Goal: Information Seeking & Learning: Compare options

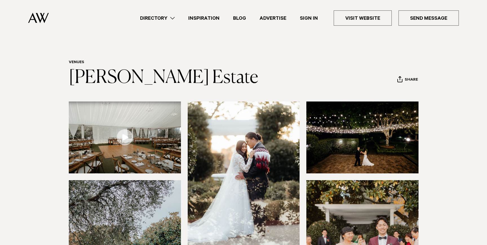
click at [167, 18] on link "Directory" at bounding box center [157, 18] width 48 height 8
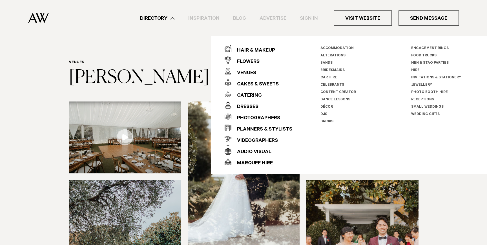
click at [193, 67] on header "Venues Allely Estate Share Copy Link Email twitter facebook" at bounding box center [243, 74] width 349 height 28
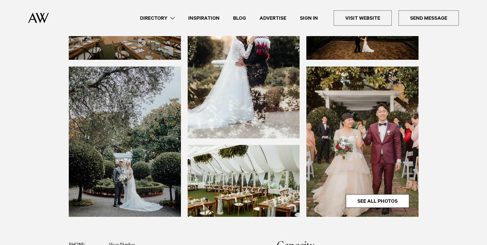
scroll to position [113, 0]
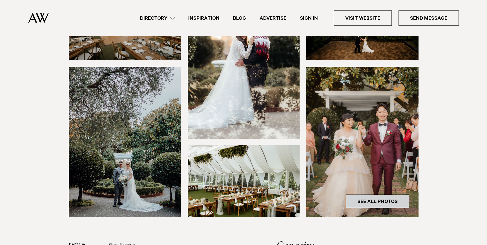
click at [387, 198] on link "See All Photos" at bounding box center [377, 201] width 63 height 14
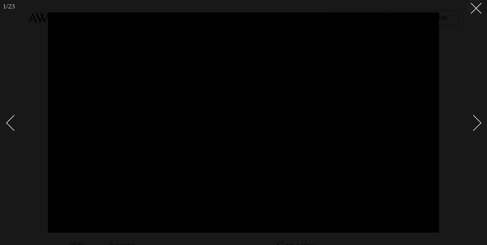
click at [465, 70] on div at bounding box center [243, 122] width 487 height 245
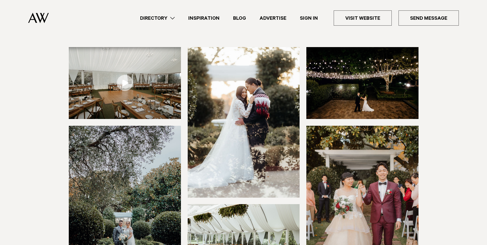
scroll to position [56, 0]
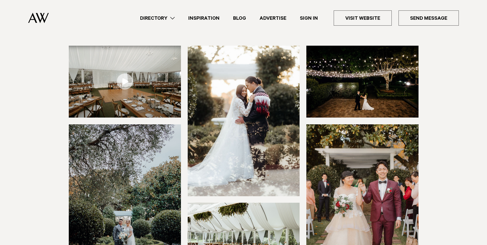
click at [155, 88] on img at bounding box center [125, 82] width 112 height 72
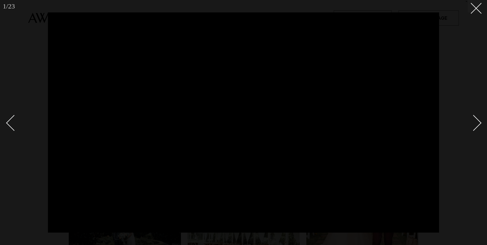
click at [464, 226] on div at bounding box center [243, 122] width 487 height 245
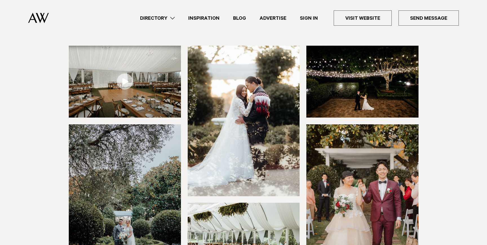
click at [160, 85] on img at bounding box center [125, 82] width 112 height 72
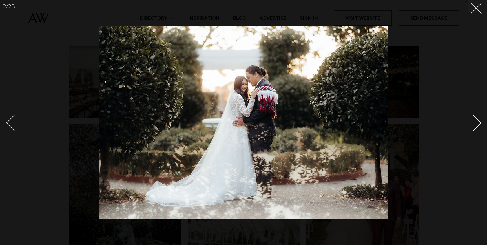
click at [480, 116] on div at bounding box center [243, 122] width 487 height 245
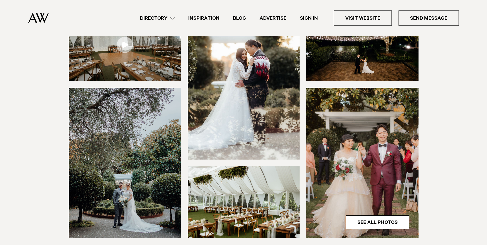
scroll to position [93, 0]
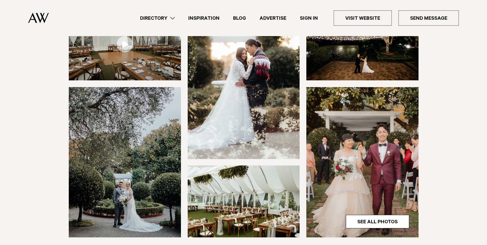
click at [387, 213] on img at bounding box center [362, 162] width 112 height 150
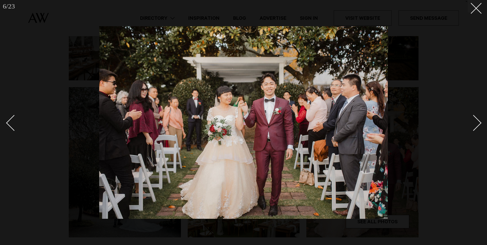
click at [477, 124] on div "Next slide" at bounding box center [473, 123] width 16 height 16
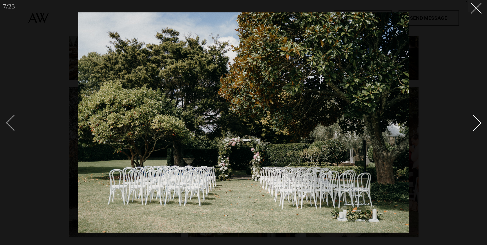
click at [477, 124] on div "Next slide" at bounding box center [473, 123] width 16 height 16
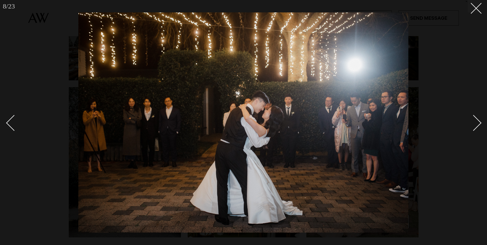
click at [477, 124] on div "Next slide" at bounding box center [473, 123] width 16 height 16
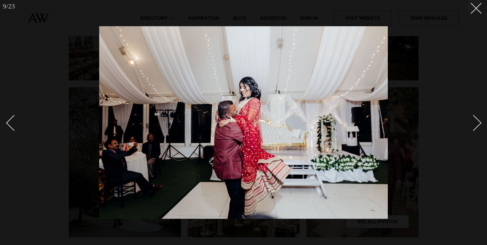
click at [477, 124] on div "Next slide" at bounding box center [473, 123] width 16 height 16
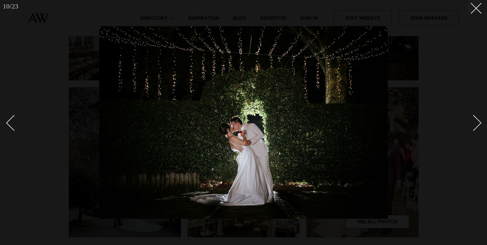
click at [478, 124] on div "Next slide" at bounding box center [473, 123] width 16 height 16
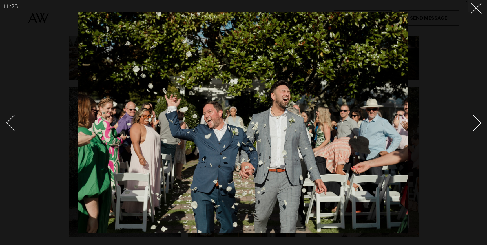
click at [477, 124] on div "Next slide" at bounding box center [473, 123] width 16 height 16
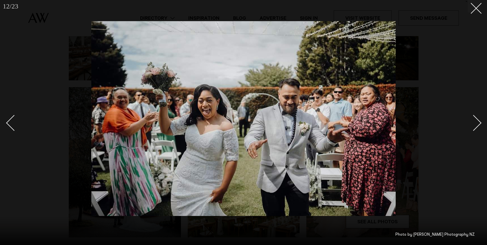
click at [477, 124] on div "Next slide" at bounding box center [473, 123] width 16 height 16
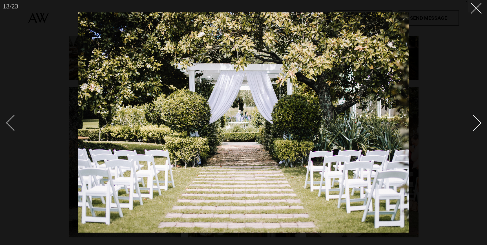
click at [477, 124] on div "Next slide" at bounding box center [473, 123] width 16 height 16
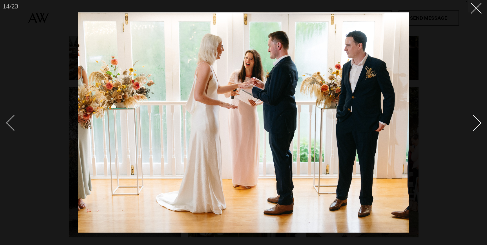
click at [477, 124] on div "Next slide" at bounding box center [473, 123] width 16 height 16
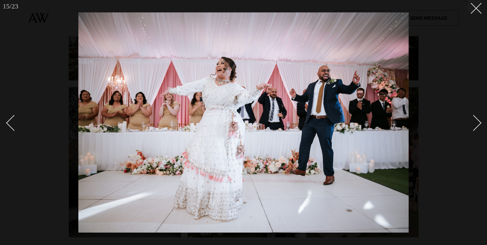
click at [478, 125] on div "Next slide" at bounding box center [473, 123] width 16 height 16
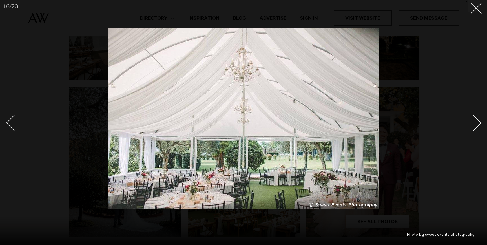
click at [478, 125] on div "Next slide" at bounding box center [473, 123] width 16 height 16
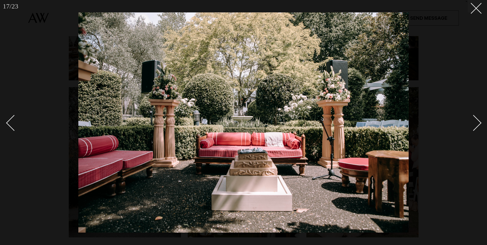
click at [479, 125] on link at bounding box center [470, 122] width 20 height 28
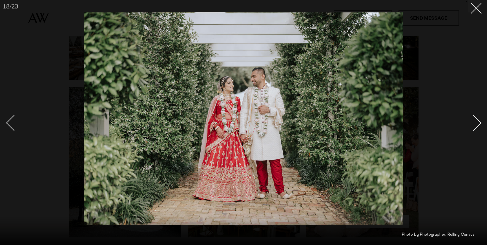
click at [480, 127] on div at bounding box center [243, 122] width 487 height 245
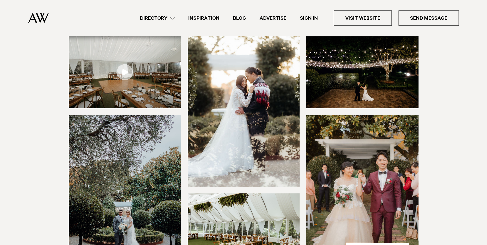
scroll to position [65, 0]
click at [406, 75] on img at bounding box center [362, 73] width 112 height 72
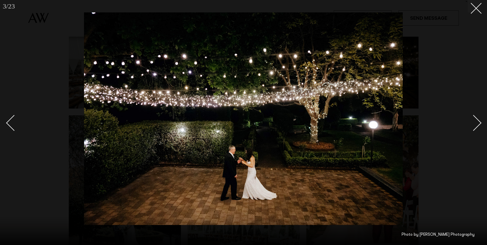
click at [437, 98] on div at bounding box center [243, 122] width 487 height 245
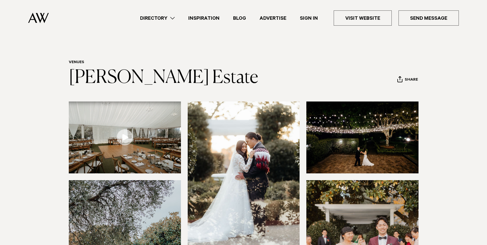
click at [163, 17] on link "Directory" at bounding box center [157, 18] width 48 height 8
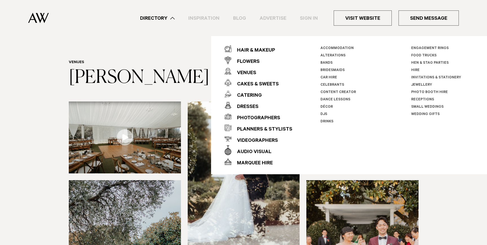
click at [163, 17] on link "Directory" at bounding box center [157, 18] width 48 height 8
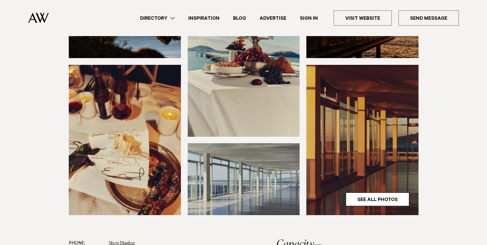
scroll to position [115, 0]
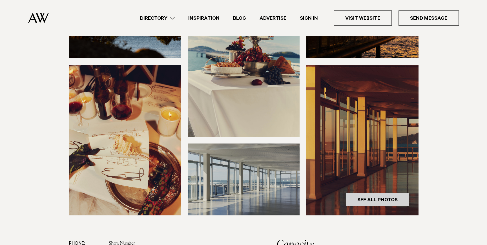
click at [374, 199] on link "See All Photos" at bounding box center [377, 200] width 63 height 14
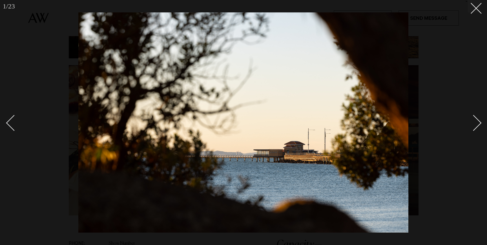
click at [481, 118] on div at bounding box center [243, 122] width 487 height 245
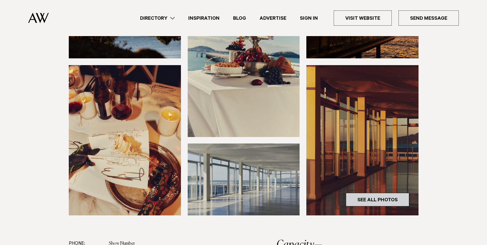
click at [379, 197] on link "See All Photos" at bounding box center [377, 200] width 63 height 14
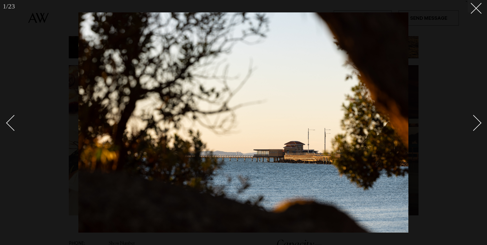
click at [481, 123] on div at bounding box center [243, 122] width 487 height 245
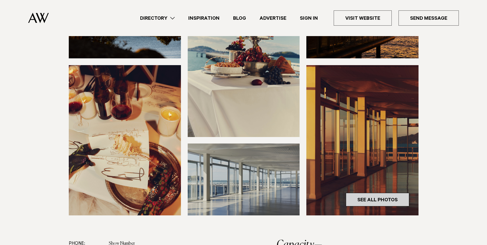
click at [397, 199] on link "See All Photos" at bounding box center [377, 200] width 63 height 14
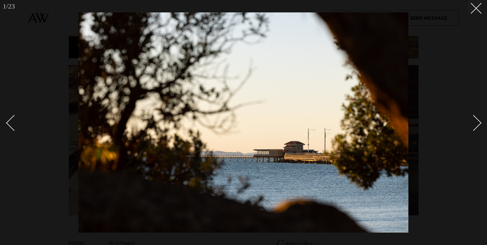
click at [480, 122] on div "Next slide" at bounding box center [473, 123] width 16 height 16
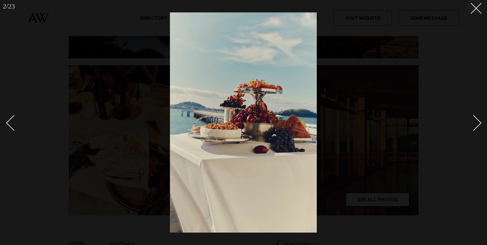
click at [480, 122] on div "Next slide" at bounding box center [473, 123] width 16 height 16
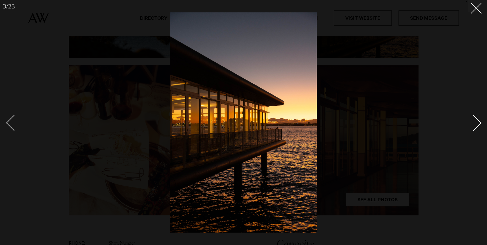
click at [480, 122] on div "Next slide" at bounding box center [473, 123] width 16 height 16
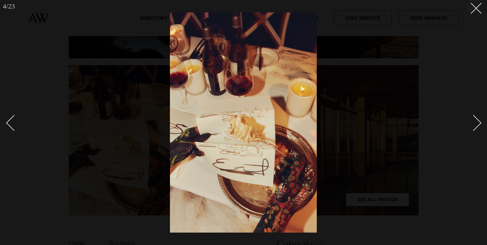
click at [480, 122] on div "Next slide" at bounding box center [473, 123] width 16 height 16
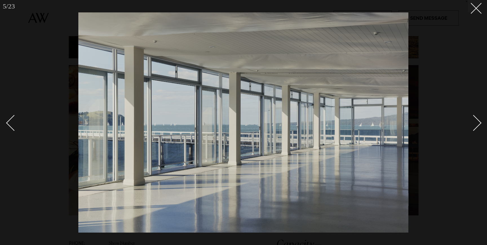
click at [480, 122] on div "Next slide" at bounding box center [473, 123] width 16 height 16
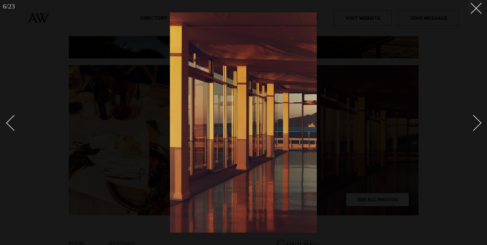
click at [480, 122] on div "Next slide" at bounding box center [473, 123] width 16 height 16
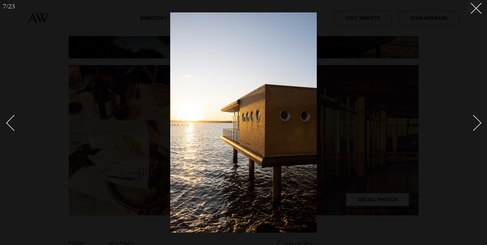
click at [481, 122] on div "Next slide" at bounding box center [473, 123] width 16 height 16
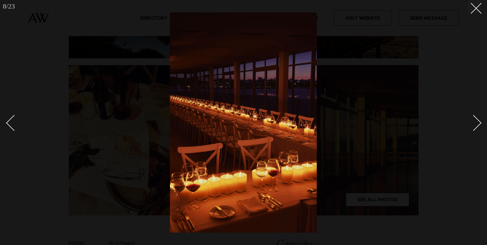
click at [480, 122] on div "Next slide" at bounding box center [473, 123] width 16 height 16
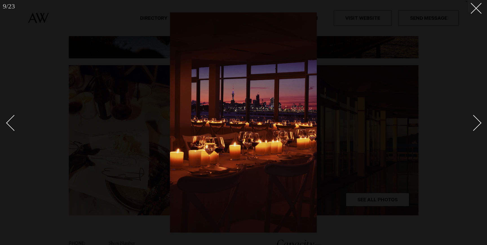
click at [480, 122] on div "Next slide" at bounding box center [473, 123] width 16 height 16
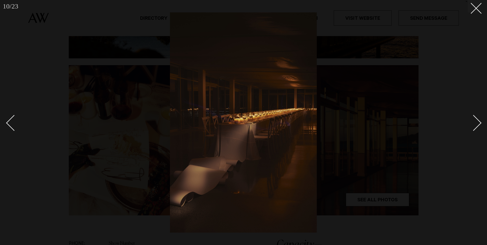
click at [481, 123] on div at bounding box center [243, 122] width 487 height 245
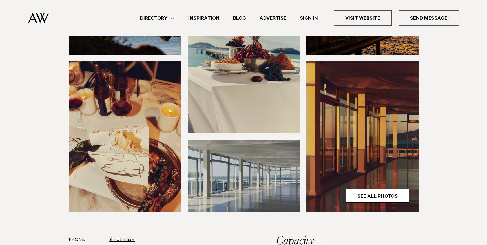
scroll to position [122, 0]
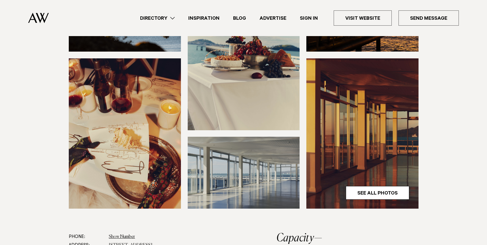
click at [166, 19] on link "Directory" at bounding box center [157, 18] width 48 height 8
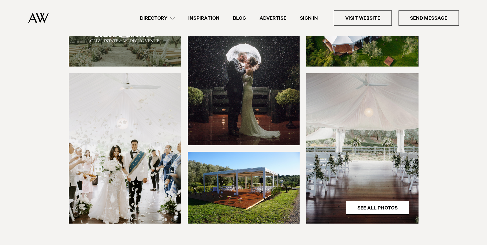
scroll to position [108, 0]
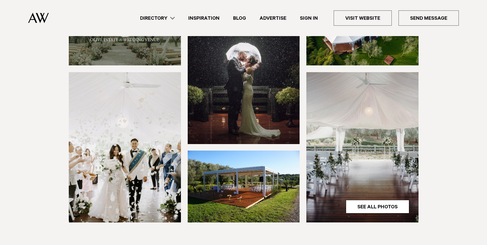
click at [156, 158] on img at bounding box center [125, 147] width 112 height 150
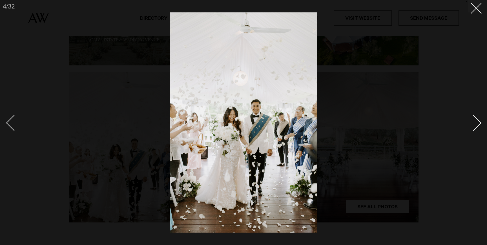
click at [480, 123] on div "Next slide" at bounding box center [473, 123] width 16 height 16
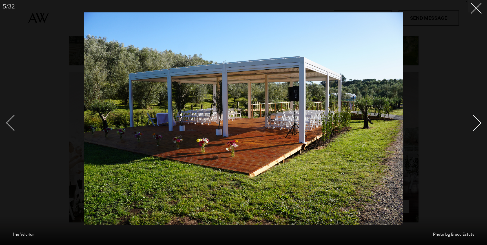
click at [480, 124] on div at bounding box center [243, 122] width 487 height 245
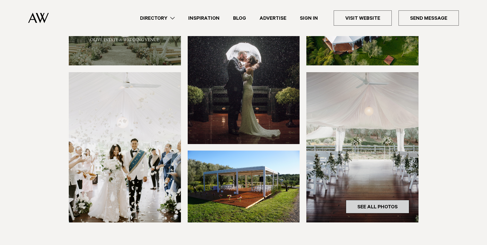
click at [402, 206] on link "See All Photos" at bounding box center [377, 207] width 63 height 14
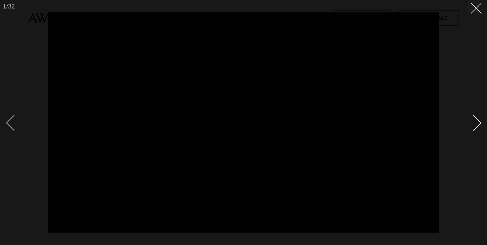
click at [478, 120] on div "Next slide" at bounding box center [473, 123] width 16 height 16
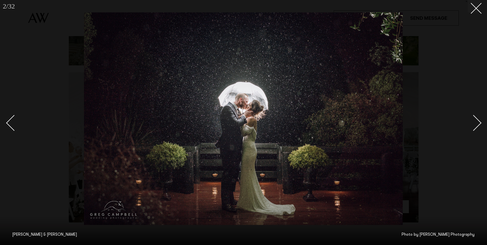
click at [480, 124] on link at bounding box center [470, 122] width 20 height 28
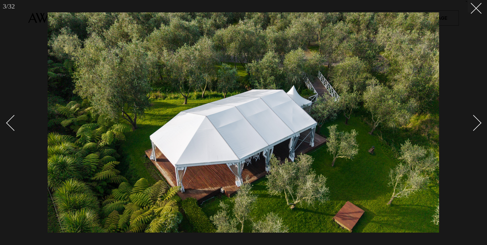
click at [480, 124] on link at bounding box center [470, 122] width 20 height 28
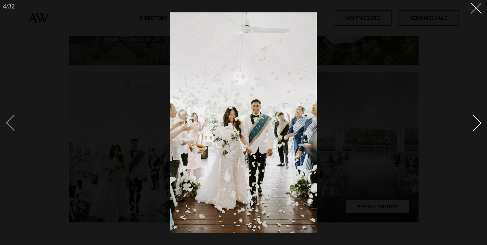
click at [480, 124] on link at bounding box center [470, 122] width 20 height 28
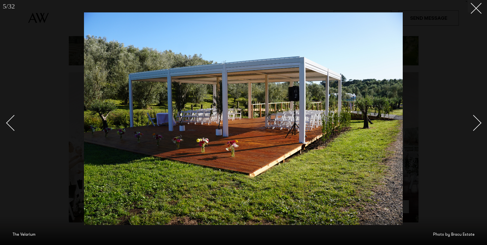
click at [480, 124] on link at bounding box center [470, 122] width 20 height 28
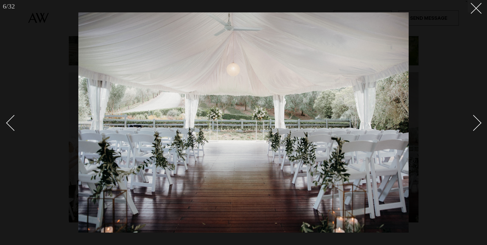
click at [479, 125] on link at bounding box center [470, 122] width 20 height 28
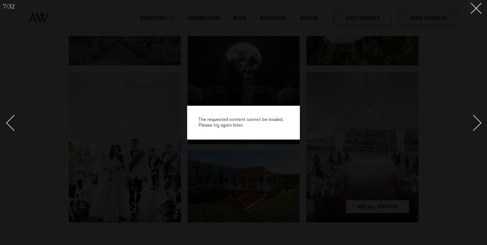
click at [466, 106] on div "The requested content cannot be loaded. Please try again later." at bounding box center [243, 122] width 487 height 245
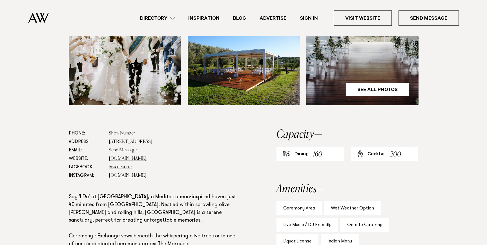
scroll to position [288, 0]
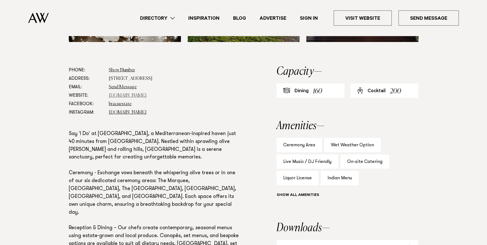
click at [126, 95] on link "bracu.co.nz" at bounding box center [128, 95] width 38 height 5
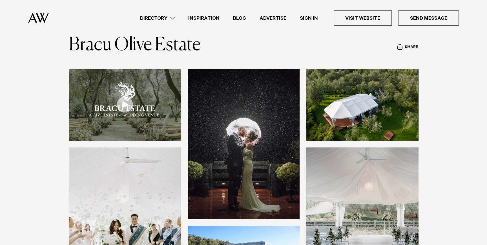
scroll to position [0, 0]
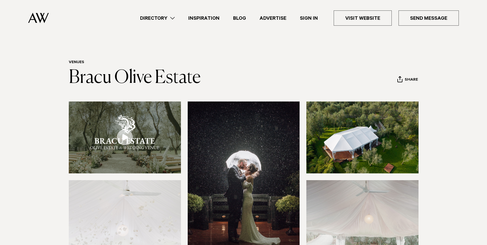
click at [168, 20] on link "Directory" at bounding box center [157, 18] width 48 height 8
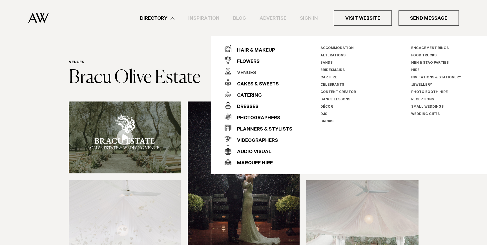
click at [244, 74] on div "Venues" at bounding box center [243, 73] width 25 height 11
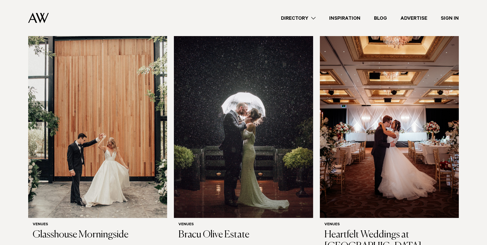
scroll to position [1102, 0]
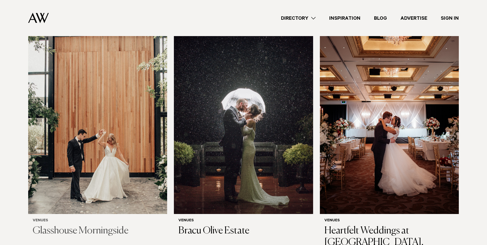
click at [126, 168] on img at bounding box center [97, 120] width 139 height 186
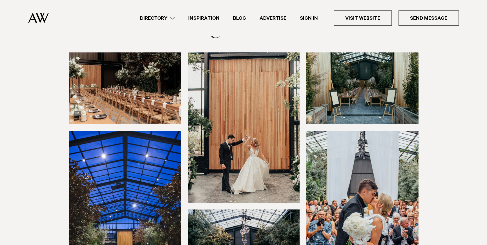
scroll to position [50, 0]
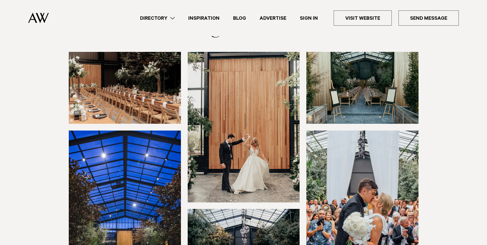
click at [159, 95] on img at bounding box center [125, 88] width 112 height 72
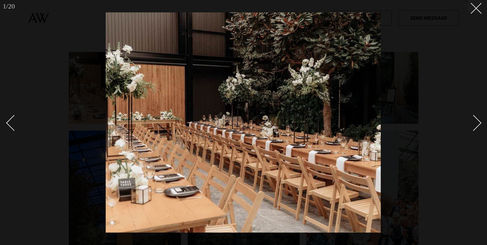
click at [473, 127] on div "Next slide" at bounding box center [473, 123] width 16 height 16
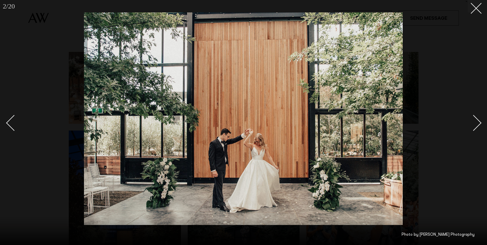
click at [479, 126] on link at bounding box center [470, 122] width 20 height 28
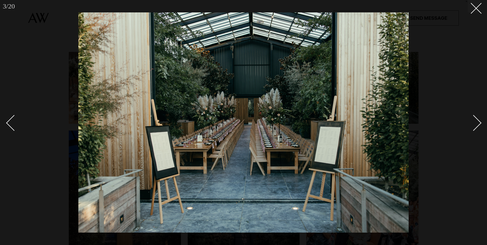
click at [474, 121] on div "Next slide" at bounding box center [473, 123] width 16 height 16
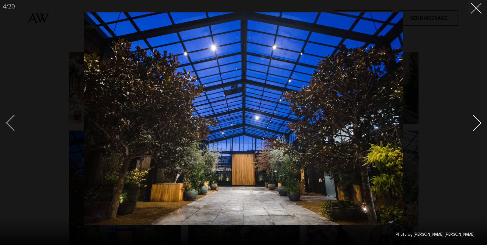
click at [474, 121] on div "Next slide" at bounding box center [473, 123] width 16 height 16
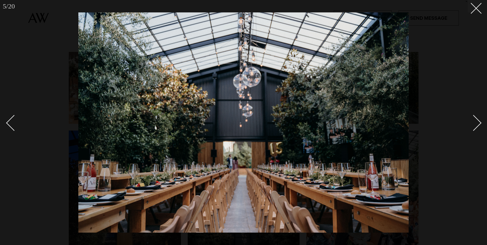
click at [474, 121] on div "Next slide" at bounding box center [473, 123] width 16 height 16
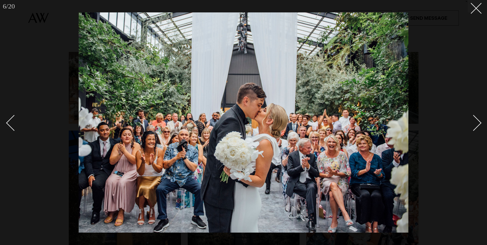
click at [474, 121] on div "Next slide" at bounding box center [473, 123] width 16 height 16
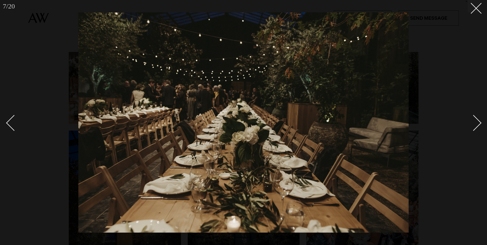
click at [474, 121] on div "Next slide" at bounding box center [473, 123] width 16 height 16
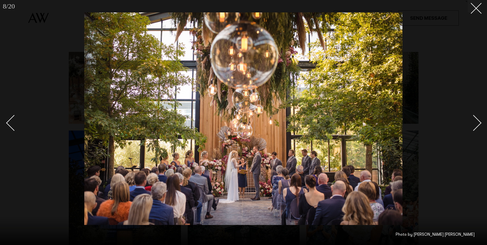
click at [474, 121] on div "Next slide" at bounding box center [473, 123] width 16 height 16
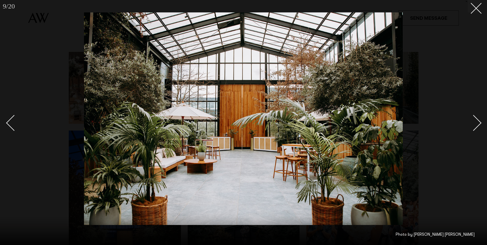
click at [474, 121] on div "Next slide" at bounding box center [473, 123] width 16 height 16
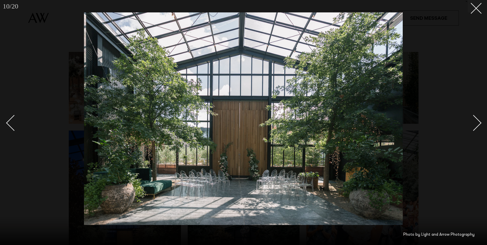
click at [474, 121] on div "Next slide" at bounding box center [473, 123] width 16 height 16
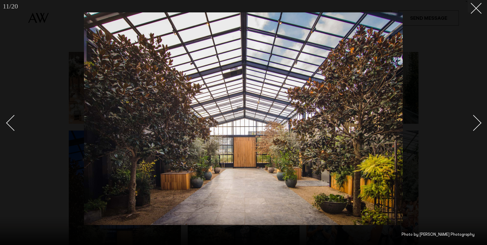
click at [475, 121] on div "Next slide" at bounding box center [473, 123] width 16 height 16
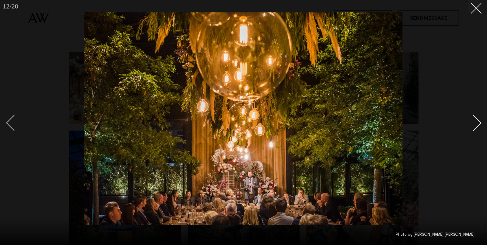
click at [475, 122] on div "Next slide" at bounding box center [473, 123] width 16 height 16
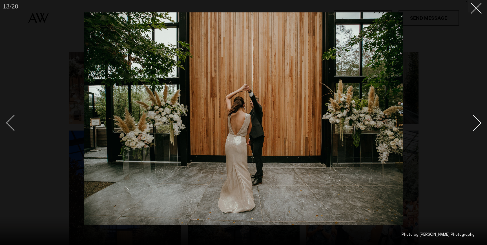
click at [475, 122] on div "Next slide" at bounding box center [473, 123] width 16 height 16
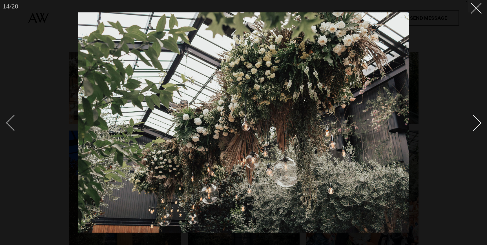
click at [475, 122] on div "Next slide" at bounding box center [473, 123] width 16 height 16
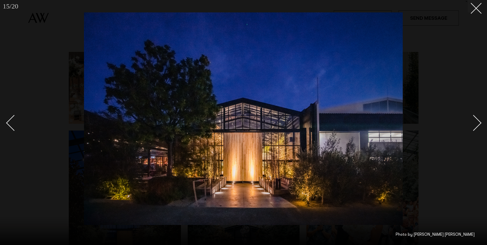
click at [475, 122] on div "Next slide" at bounding box center [473, 123] width 16 height 16
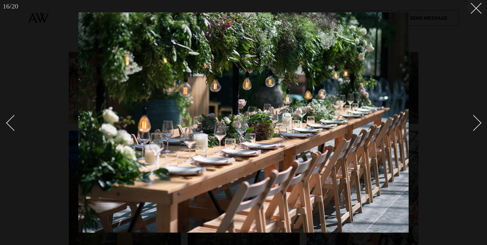
click at [474, 13] on div at bounding box center [243, 122] width 487 height 245
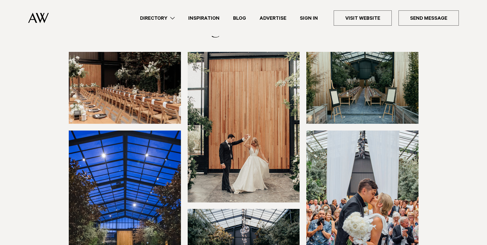
click at [168, 21] on link "Directory" at bounding box center [157, 18] width 48 height 8
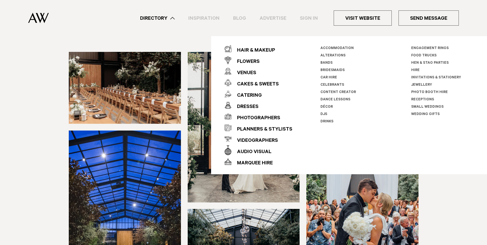
click at [265, 27] on div "Directory Hair & Makeup Flowers Venues Cakes & Sweets" at bounding box center [255, 18] width 405 height 36
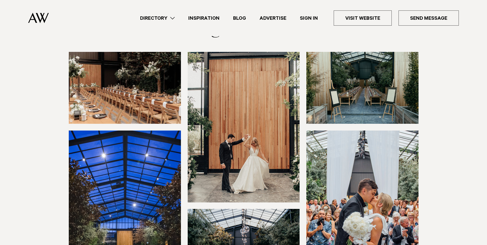
click at [450, 112] on section at bounding box center [243, 178] width 487 height 253
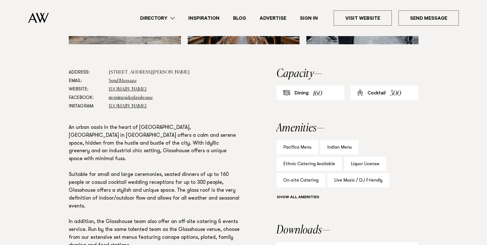
scroll to position [313, 0]
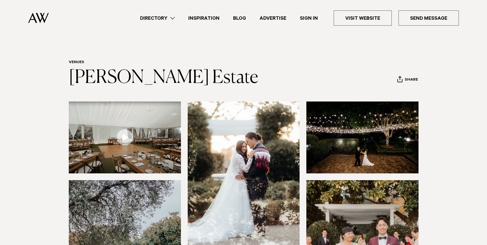
click at [167, 21] on link "Directory" at bounding box center [157, 18] width 48 height 8
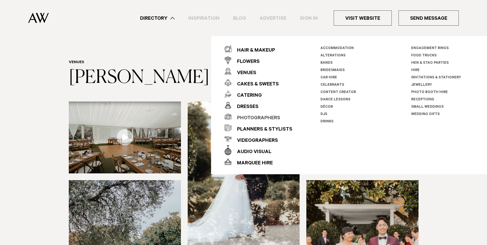
click at [257, 116] on div "Photographers" at bounding box center [255, 118] width 49 height 11
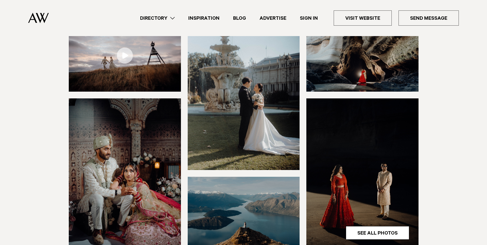
scroll to position [142, 0]
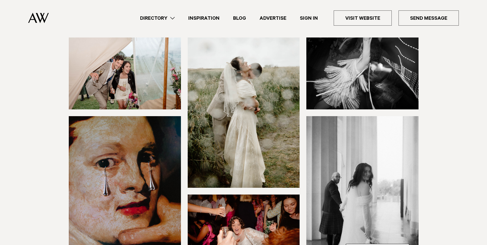
scroll to position [122, 0]
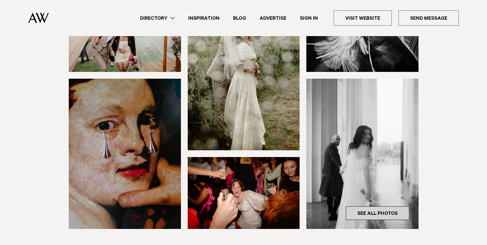
click at [365, 215] on link "See All Photos" at bounding box center [377, 213] width 63 height 14
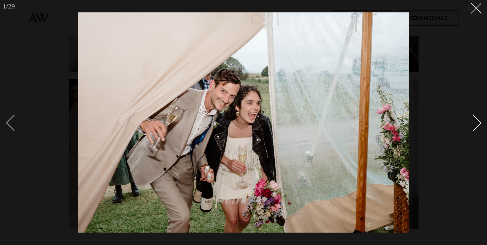
click at [474, 130] on div "Next slide" at bounding box center [473, 123] width 16 height 16
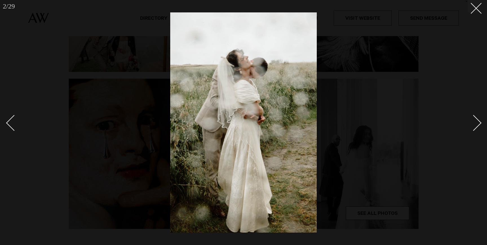
click at [480, 125] on link at bounding box center [470, 122] width 20 height 28
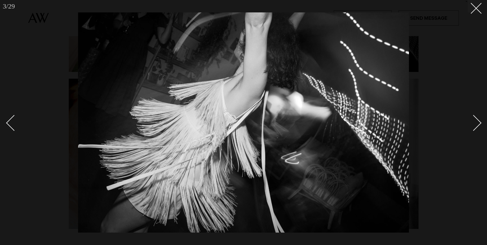
click at [480, 125] on link at bounding box center [470, 122] width 20 height 28
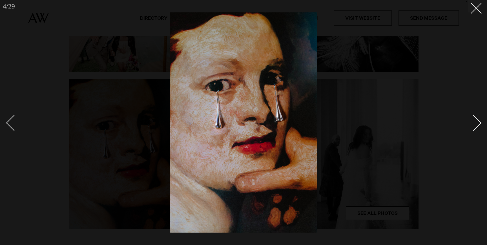
click at [480, 125] on link at bounding box center [470, 122] width 20 height 28
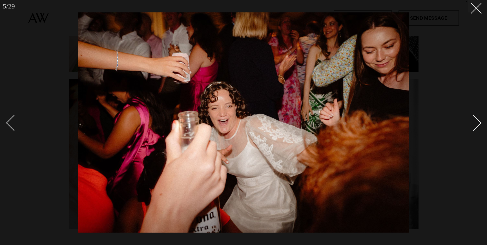
click at [480, 125] on link at bounding box center [470, 122] width 20 height 28
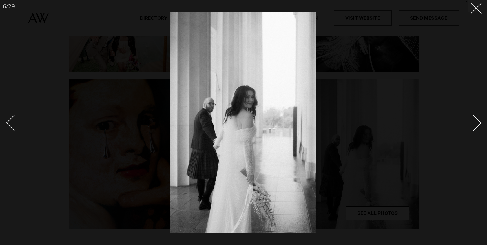
click at [480, 125] on link at bounding box center [470, 122] width 20 height 28
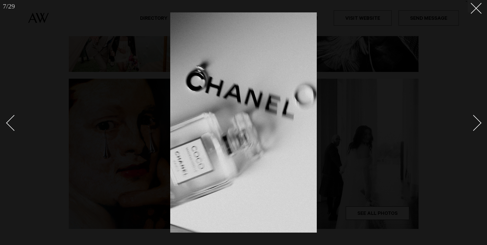
click at [480, 125] on link at bounding box center [470, 122] width 20 height 28
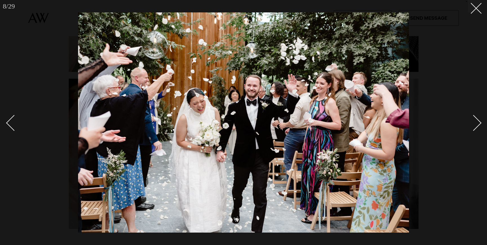
click at [480, 125] on link at bounding box center [470, 122] width 20 height 28
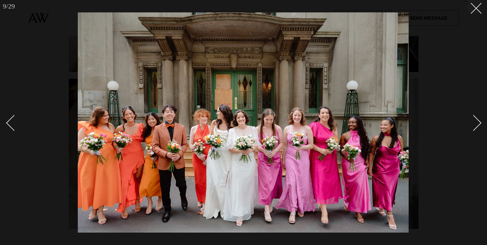
click at [479, 124] on div "Next slide" at bounding box center [473, 123] width 16 height 16
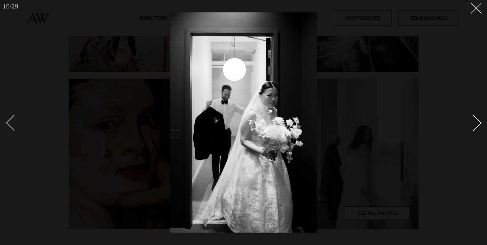
click at [479, 124] on div "Next slide" at bounding box center [473, 123] width 16 height 16
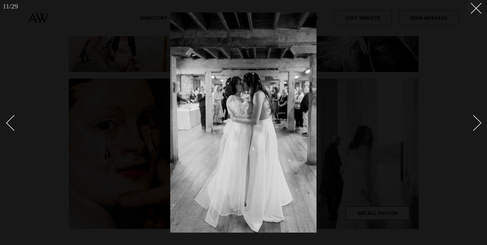
click at [479, 124] on div "Next slide" at bounding box center [473, 123] width 16 height 16
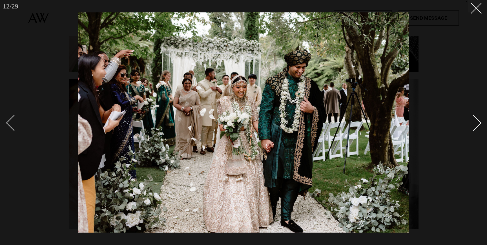
click at [479, 124] on div "Next slide" at bounding box center [473, 123] width 16 height 16
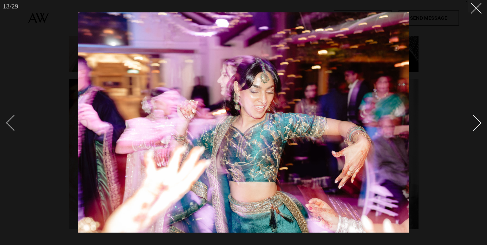
click at [479, 124] on div "Next slide" at bounding box center [473, 123] width 16 height 16
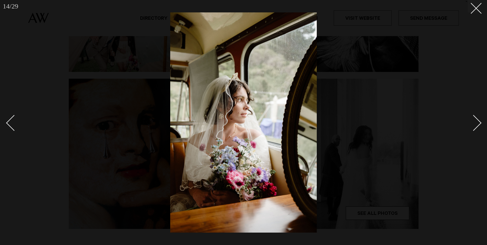
click at [479, 124] on div "Next slide" at bounding box center [473, 123] width 16 height 16
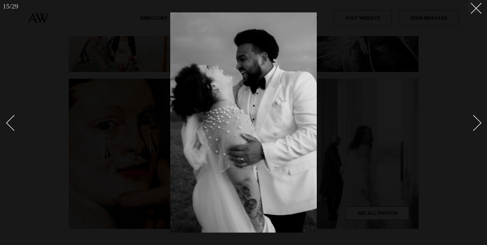
click at [479, 124] on div "Next slide" at bounding box center [473, 123] width 16 height 16
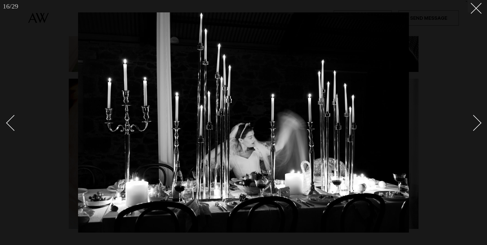
click at [479, 124] on div "Next slide" at bounding box center [473, 123] width 16 height 16
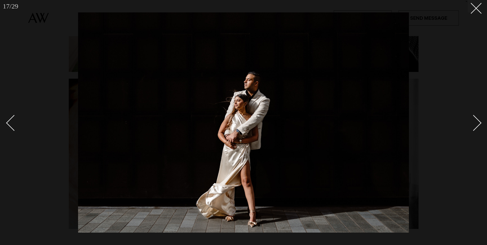
click at [479, 124] on div "Next slide" at bounding box center [473, 123] width 16 height 16
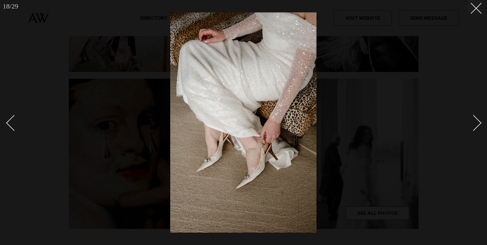
click at [480, 124] on link at bounding box center [470, 122] width 20 height 28
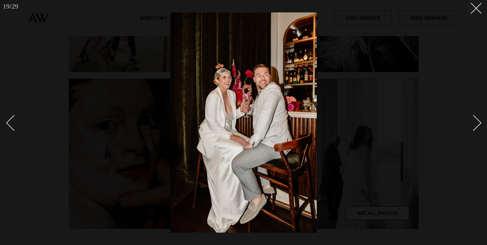
click at [480, 124] on div at bounding box center [243, 122] width 487 height 245
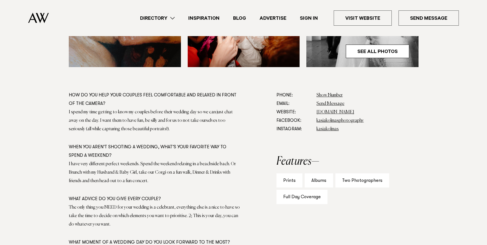
scroll to position [322, 0]
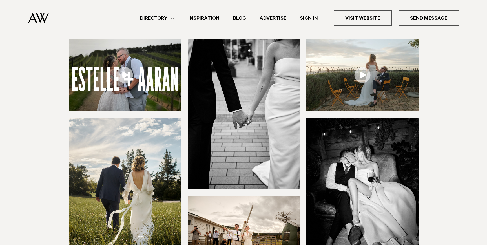
scroll to position [113, 0]
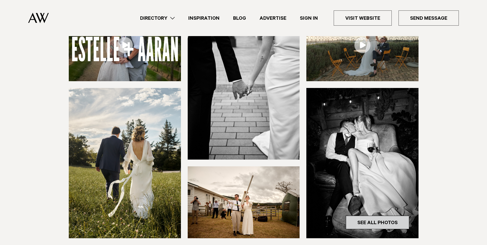
click at [378, 228] on link "See All Photos" at bounding box center [377, 222] width 63 height 14
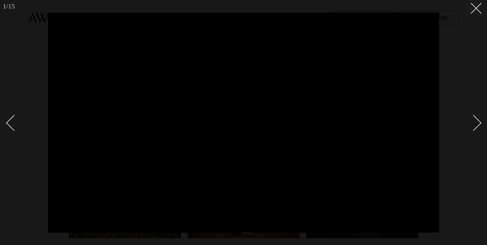
click at [478, 123] on div "Next slide" at bounding box center [473, 123] width 16 height 16
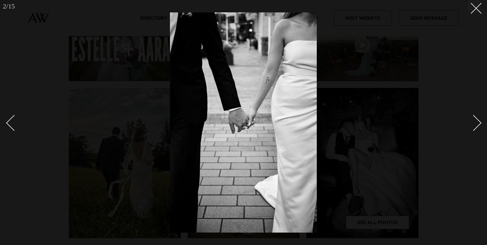
click at [478, 123] on div "Next slide" at bounding box center [473, 123] width 16 height 16
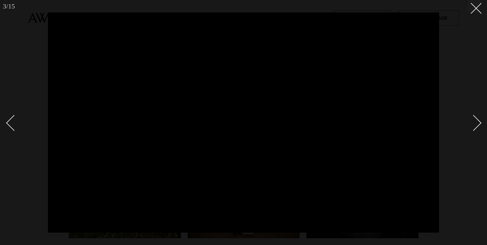
click at [479, 120] on link at bounding box center [470, 122] width 20 height 28
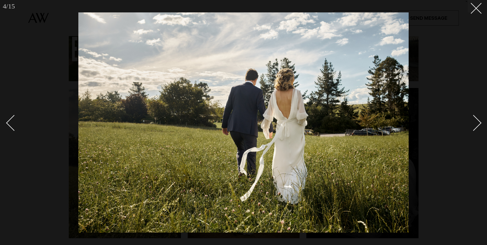
click at [479, 125] on link at bounding box center [470, 122] width 20 height 28
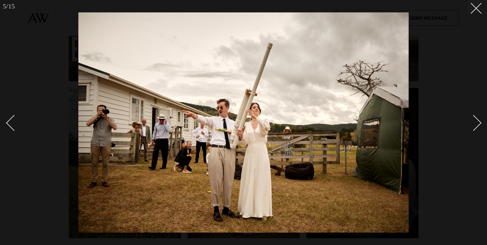
click at [479, 125] on link at bounding box center [470, 122] width 20 height 28
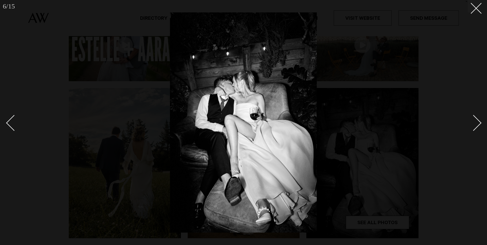
click at [479, 125] on link at bounding box center [470, 122] width 20 height 28
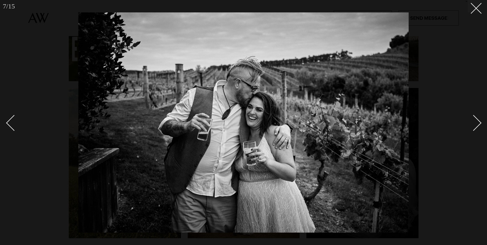
click at [479, 124] on link at bounding box center [470, 122] width 20 height 28
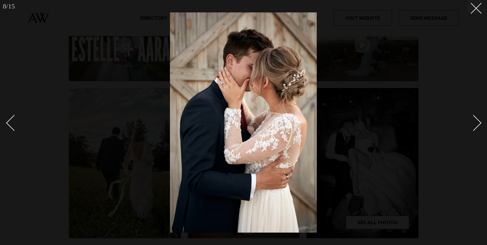
click at [479, 124] on link at bounding box center [470, 122] width 20 height 28
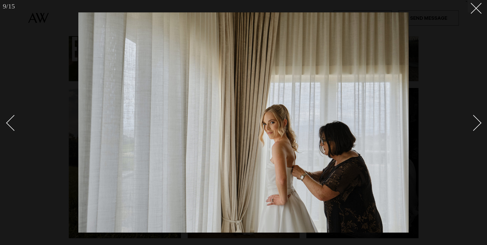
click at [480, 125] on div at bounding box center [243, 122] width 487 height 245
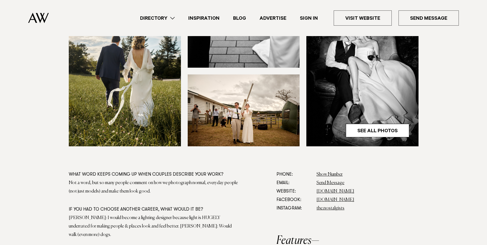
scroll to position [191, 0]
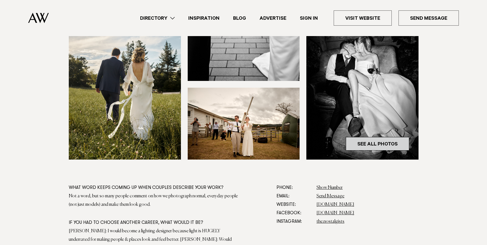
click at [391, 145] on link "See All Photos" at bounding box center [377, 144] width 63 height 14
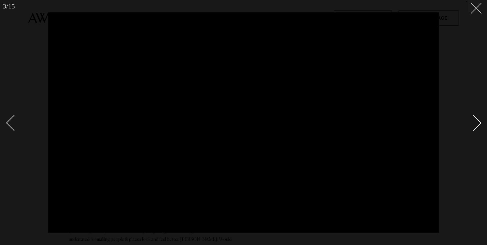
click at [474, 9] on icon at bounding box center [473, 6] width 7 height 7
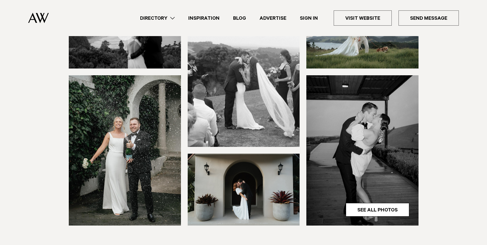
scroll to position [182, 0]
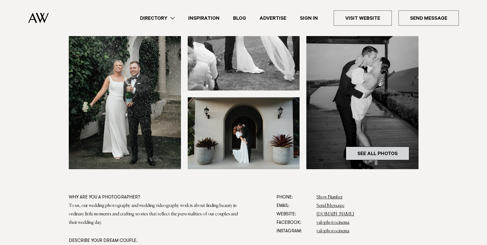
click at [375, 154] on link "See All Photos" at bounding box center [377, 153] width 63 height 14
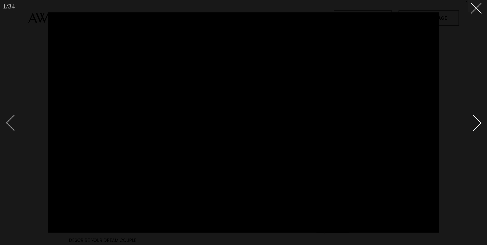
click at [475, 124] on div "Next slide" at bounding box center [473, 123] width 16 height 16
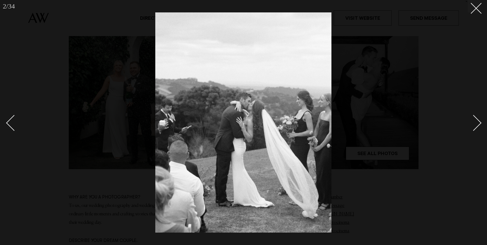
click at [475, 124] on div "Next slide" at bounding box center [473, 123] width 16 height 16
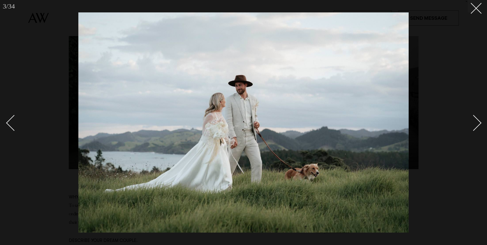
click at [475, 124] on div "Next slide" at bounding box center [473, 123] width 16 height 16
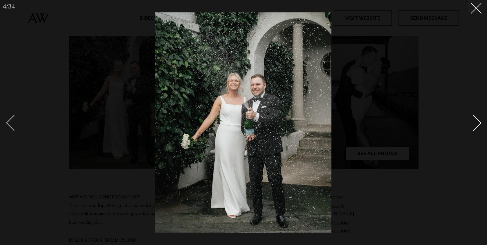
click at [475, 124] on div "Next slide" at bounding box center [473, 123] width 16 height 16
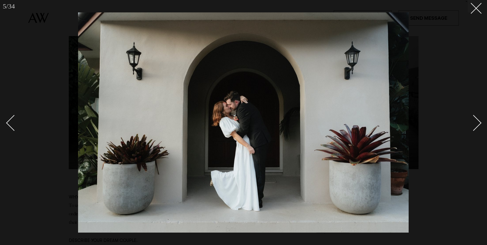
click at [475, 124] on div "Next slide" at bounding box center [473, 123] width 16 height 16
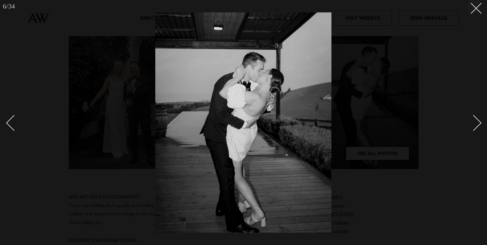
click at [475, 124] on div "Next slide" at bounding box center [473, 123] width 16 height 16
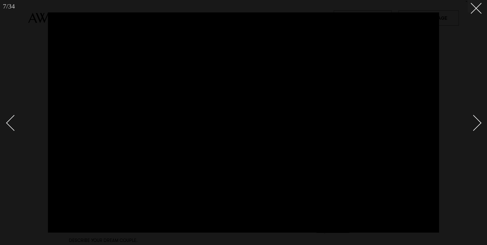
click at [475, 125] on div "Next slide" at bounding box center [473, 123] width 16 height 16
click at [12, 122] on div "Previous slide" at bounding box center [14, 123] width 16 height 16
click at [479, 8] on button at bounding box center [474, 6] width 12 height 12
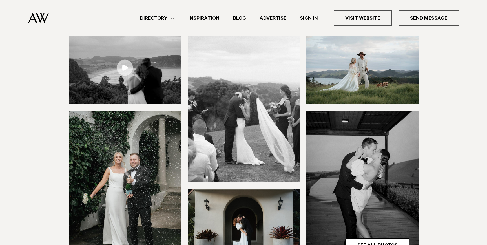
scroll to position [91, 0]
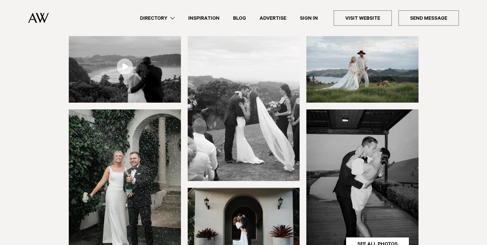
click at [126, 68] on link at bounding box center [125, 67] width 112 height 72
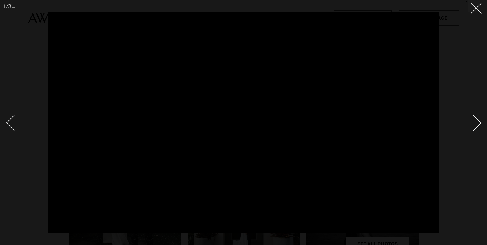
click at [473, 128] on div "Next slide" at bounding box center [473, 123] width 16 height 16
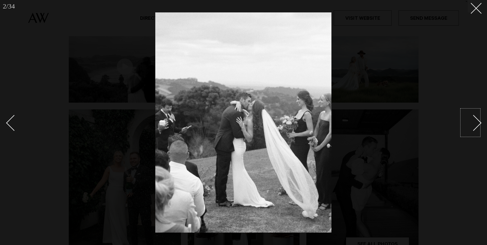
click at [438, 75] on div at bounding box center [243, 122] width 487 height 245
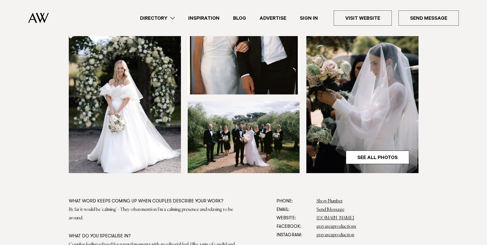
scroll to position [177, 0]
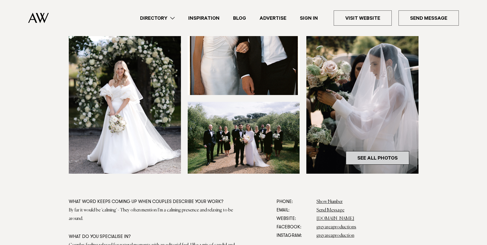
click at [378, 157] on link "See All Photos" at bounding box center [377, 158] width 63 height 14
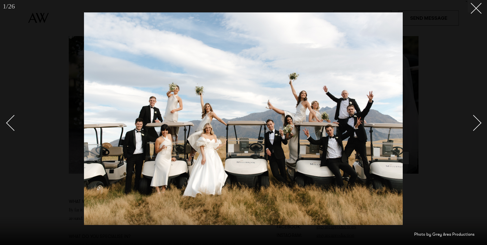
click at [473, 127] on div "Next slide" at bounding box center [473, 123] width 16 height 16
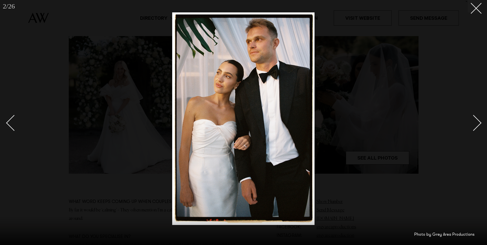
click at [478, 127] on link at bounding box center [470, 122] width 20 height 28
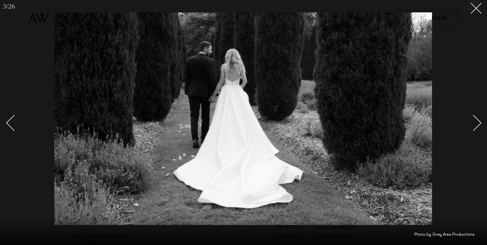
click at [478, 127] on link at bounding box center [470, 122] width 20 height 28
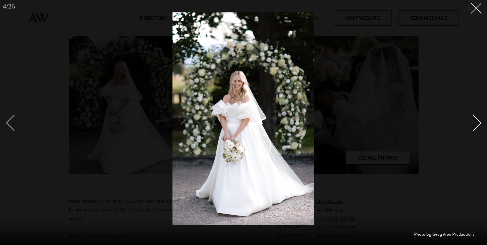
click at [479, 127] on link at bounding box center [470, 122] width 20 height 28
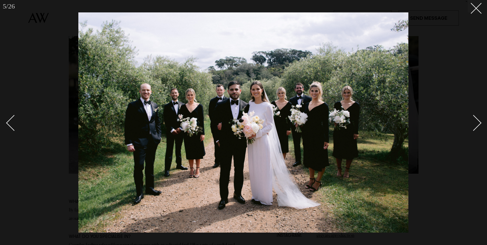
click at [479, 127] on link at bounding box center [470, 122] width 20 height 28
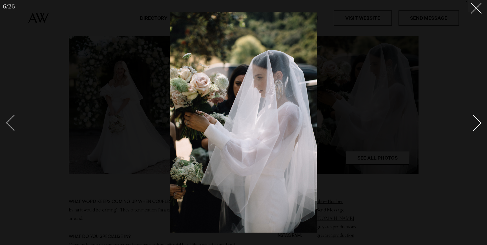
click at [479, 127] on link at bounding box center [470, 122] width 20 height 28
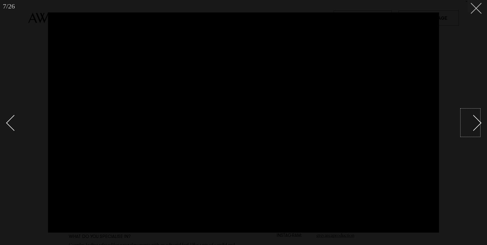
click at [476, 8] on line at bounding box center [476, 8] width 10 height 10
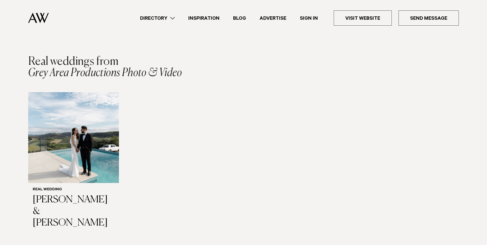
scroll to position [755, 0]
click at [62, 128] on img "1 / 1" at bounding box center [73, 137] width 91 height 91
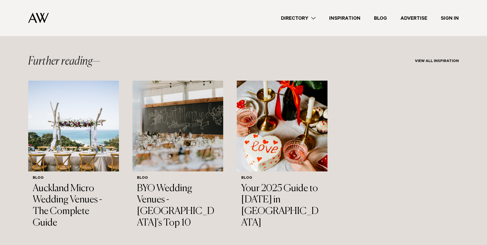
scroll to position [2921, 0]
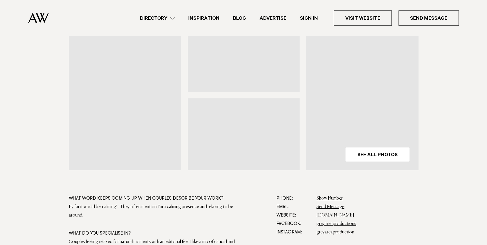
scroll to position [107, 0]
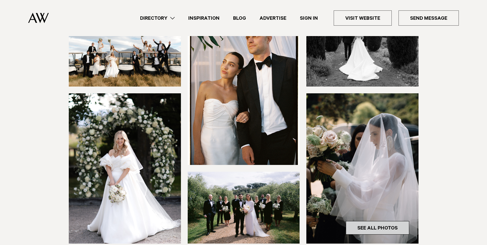
click at [390, 228] on link "See All Photos" at bounding box center [377, 228] width 63 height 14
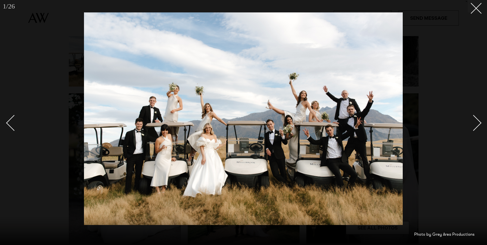
click at [472, 124] on div "Next slide" at bounding box center [473, 123] width 16 height 16
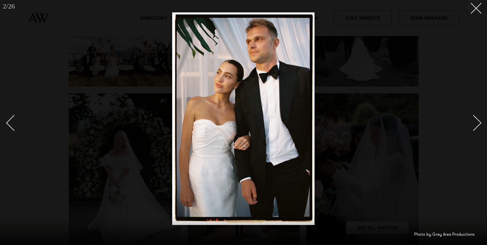
click at [476, 124] on div "Next slide" at bounding box center [473, 123] width 16 height 16
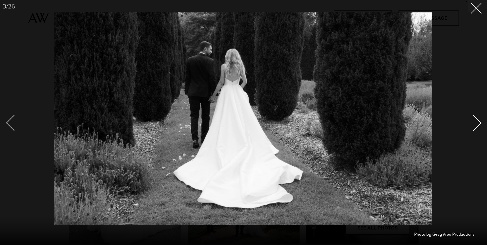
click at [476, 124] on div "Next slide" at bounding box center [473, 123] width 16 height 16
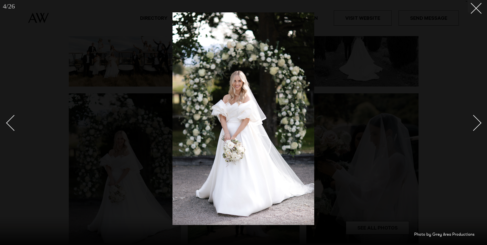
click at [476, 124] on div "Next slide" at bounding box center [473, 123] width 16 height 16
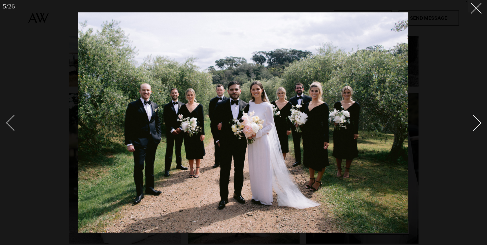
click at [476, 124] on div "Next slide" at bounding box center [473, 123] width 16 height 16
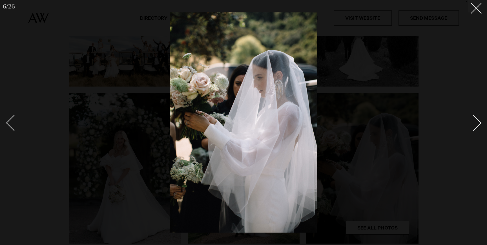
click at [475, 123] on div "Next slide" at bounding box center [473, 123] width 16 height 16
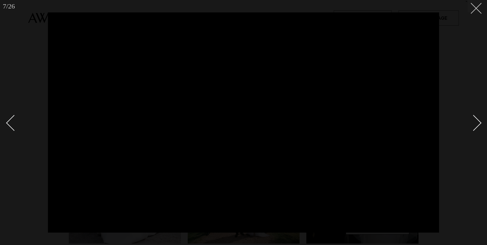
click at [474, 10] on line at bounding box center [476, 8] width 10 height 10
